Goal: Task Accomplishment & Management: Understand process/instructions

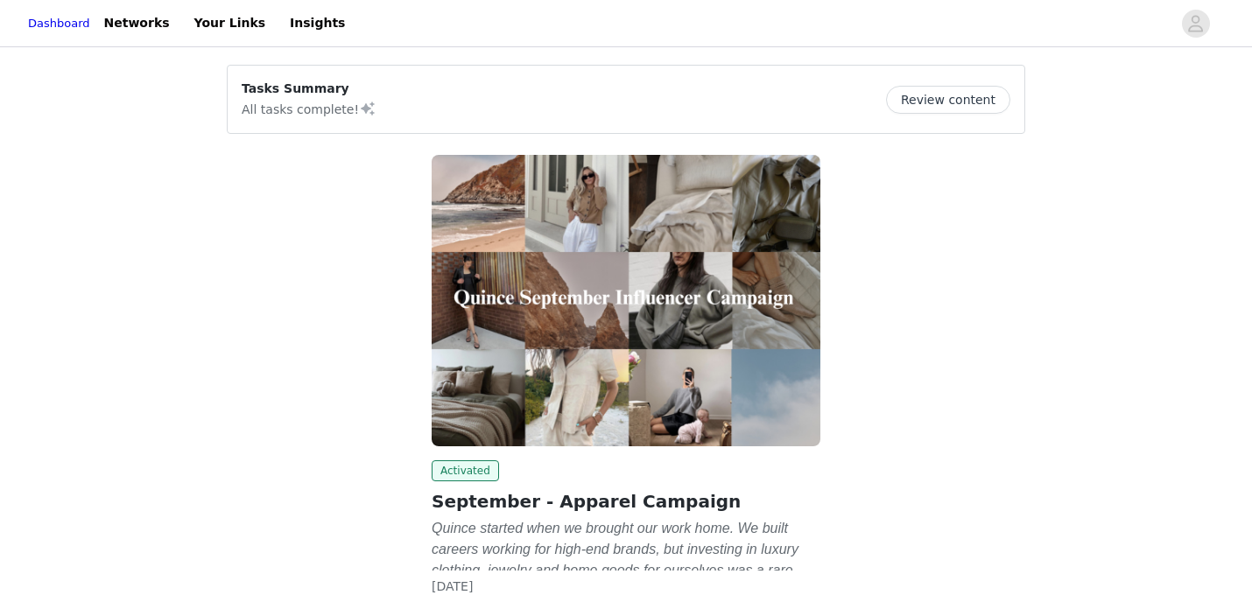
click at [929, 98] on button "Review content" at bounding box center [948, 100] width 124 height 28
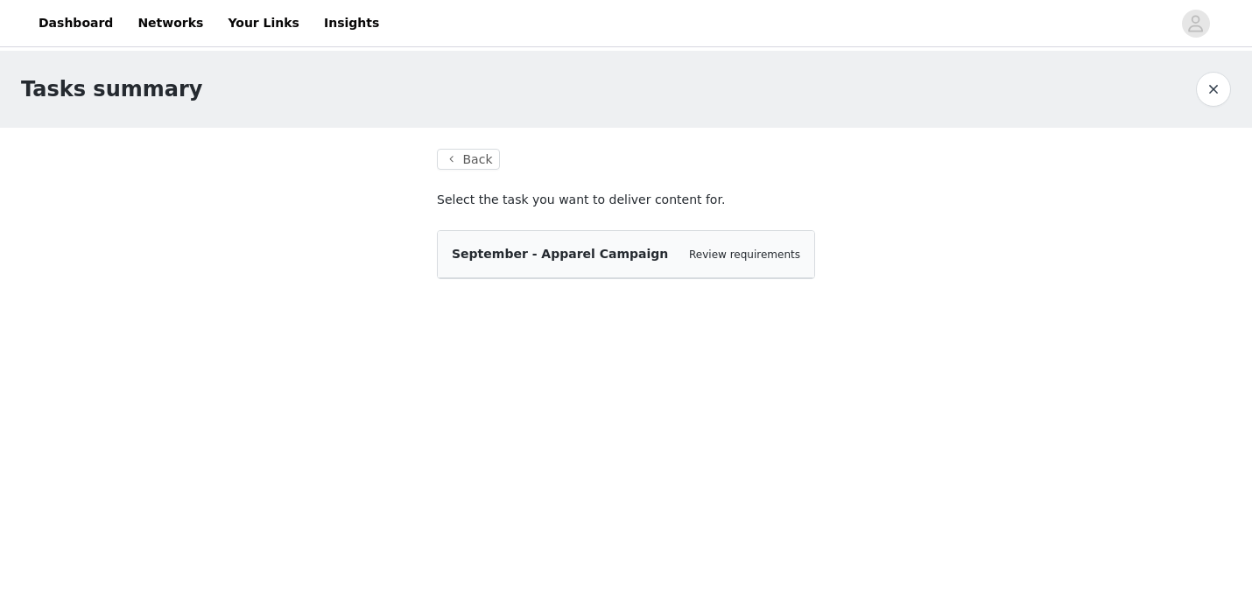
click at [681, 264] on div "September - Apparel Campaign Review requirements" at bounding box center [626, 254] width 376 height 47
click at [761, 252] on link "Review requirements" at bounding box center [744, 255] width 111 height 12
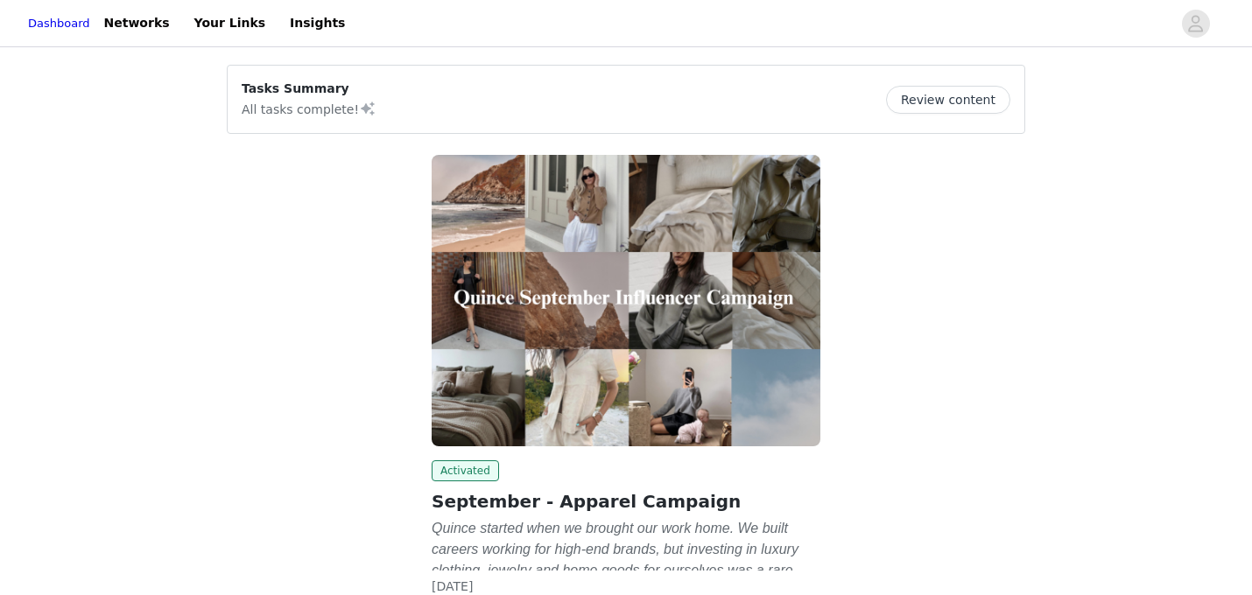
scroll to position [131, 0]
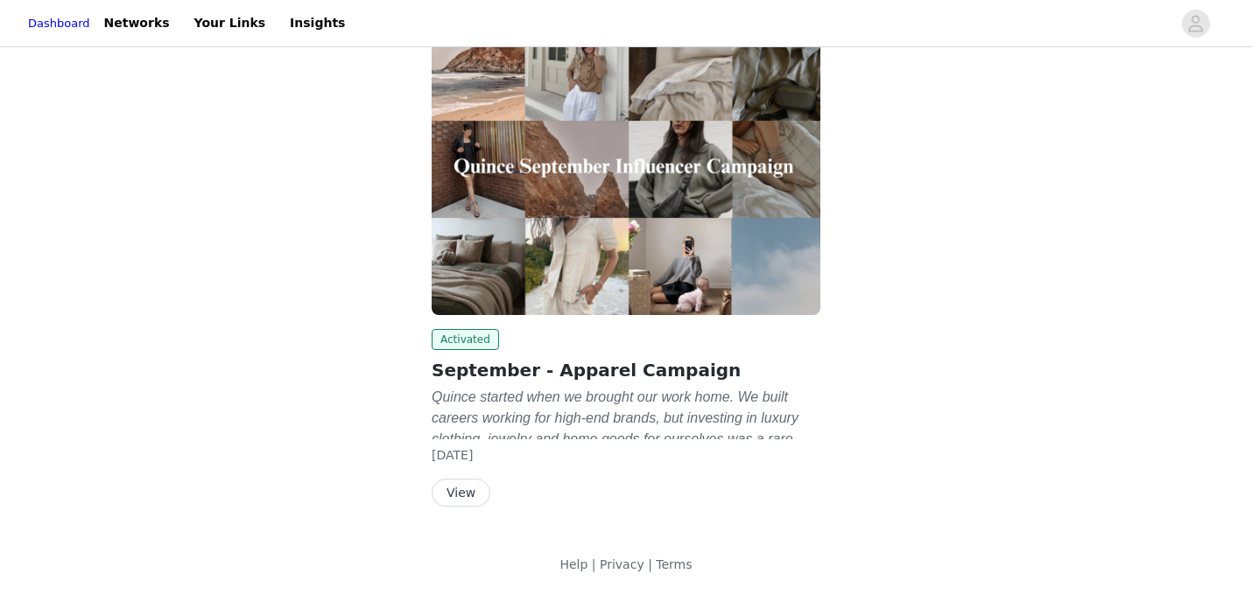
click at [451, 489] on button "View" at bounding box center [460, 493] width 59 height 28
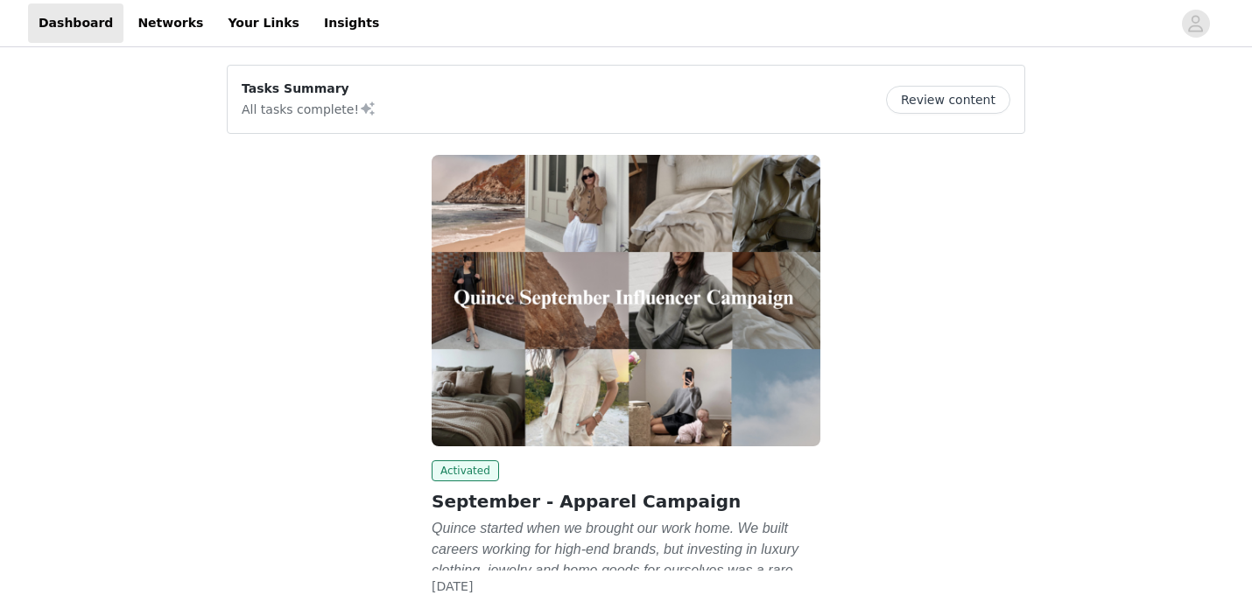
click at [914, 98] on button "Review content" at bounding box center [948, 100] width 124 height 28
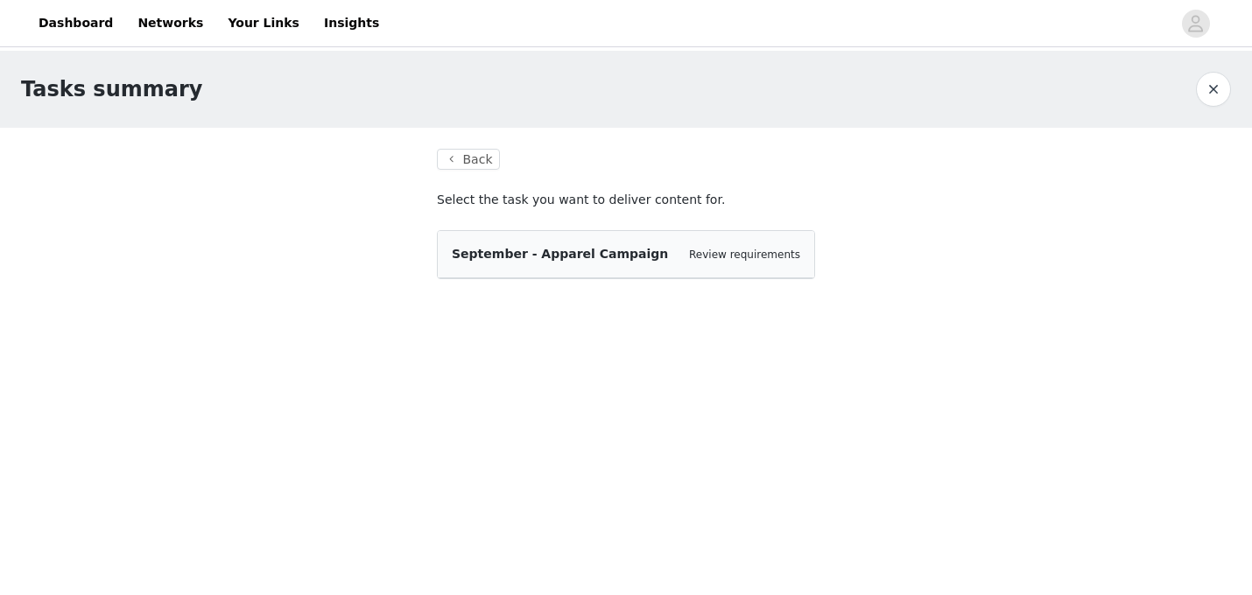
click at [703, 263] on div "September - Apparel Campaign Review requirements" at bounding box center [626, 254] width 348 height 18
click at [735, 252] on link "Review requirements" at bounding box center [744, 255] width 111 height 12
